Goal: Task Accomplishment & Management: Use online tool/utility

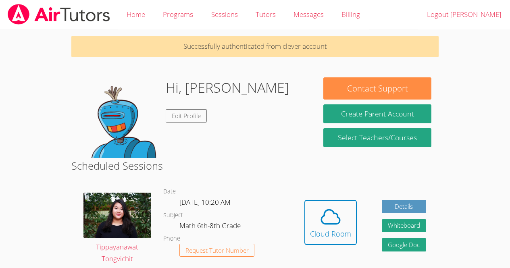
scroll to position [104, 0]
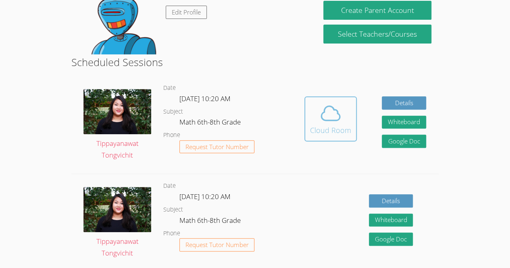
click at [344, 128] on div "Cloud Room" at bounding box center [330, 130] width 41 height 11
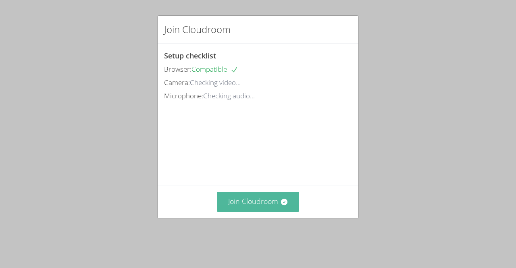
click at [258, 212] on button "Join Cloudroom" at bounding box center [258, 202] width 83 height 20
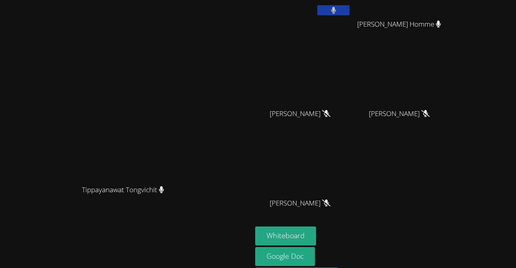
scroll to position [71, 0]
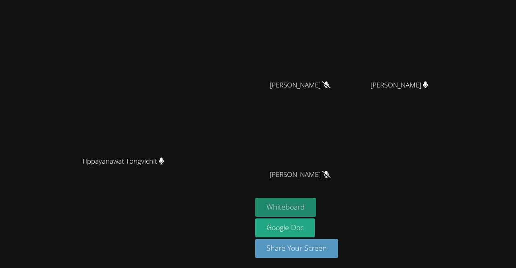
click at [316, 213] on button "Whiteboard" at bounding box center [285, 207] width 61 height 19
click at [316, 205] on button "Whiteboard" at bounding box center [285, 207] width 61 height 19
